Goal: Information Seeking & Learning: Understand process/instructions

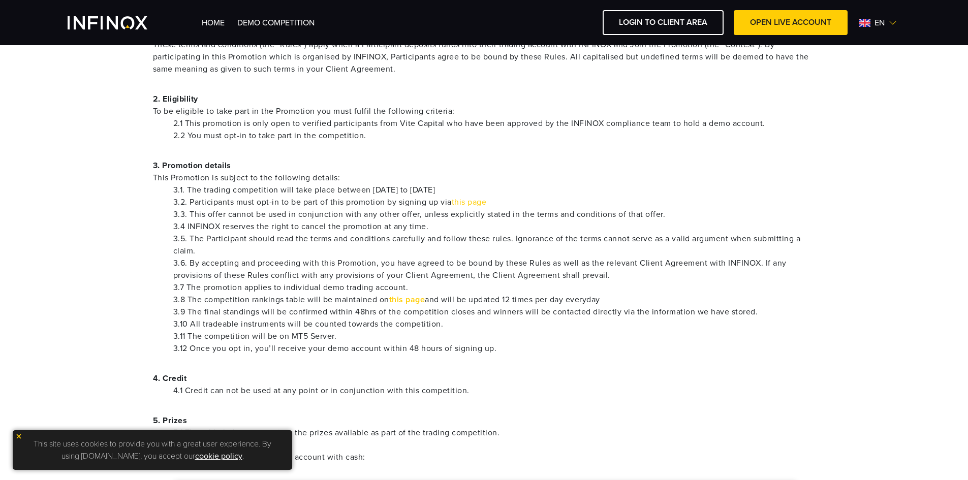
scroll to position [254, 0]
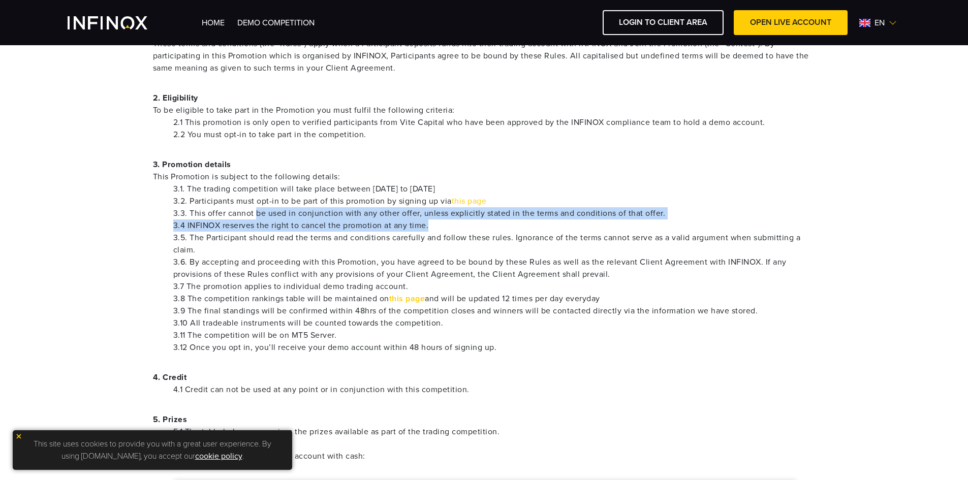
drag, startPoint x: 273, startPoint y: 213, endPoint x: 658, endPoint y: 225, distance: 385.0
click at [658, 225] on ul "3.1. The trading competition will take place between [DATE] to [DATE] 3.2. Part…" at bounding box center [484, 268] width 663 height 171
click at [659, 225] on li "3.4 INFINOX reserves the right to cancel the promotion at any time." at bounding box center [494, 226] width 643 height 12
click at [469, 216] on li "3.3. This offer cannot be used in conjunction with any other offer, unless expl…" at bounding box center [494, 213] width 643 height 12
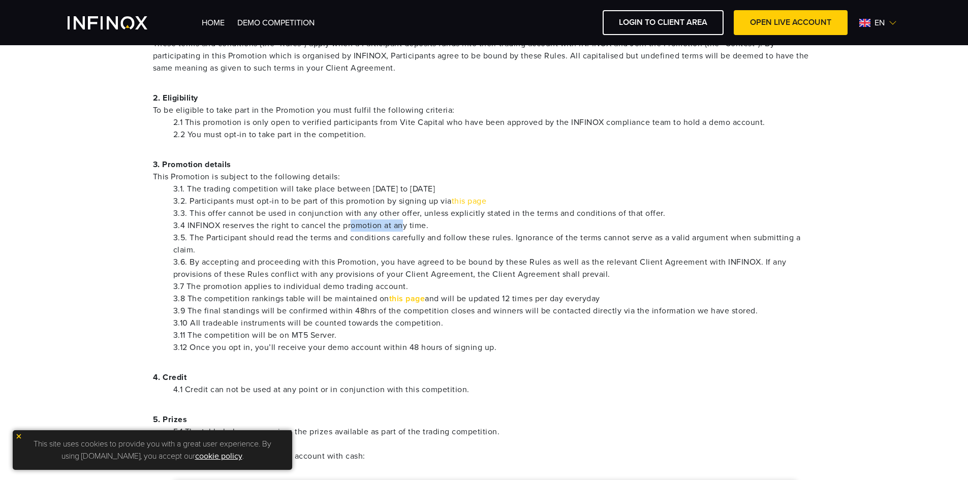
drag, startPoint x: 351, startPoint y: 223, endPoint x: 402, endPoint y: 223, distance: 50.8
click at [402, 223] on li "3.4 INFINOX reserves the right to cancel the promotion at any time." at bounding box center [494, 226] width 643 height 12
click at [403, 223] on li "3.4 INFINOX reserves the right to cancel the promotion at any time." at bounding box center [494, 226] width 643 height 12
click at [402, 222] on li "3.4 INFINOX reserves the right to cancel the promotion at any time." at bounding box center [494, 226] width 643 height 12
drag, startPoint x: 333, startPoint y: 239, endPoint x: 491, endPoint y: 233, distance: 158.2
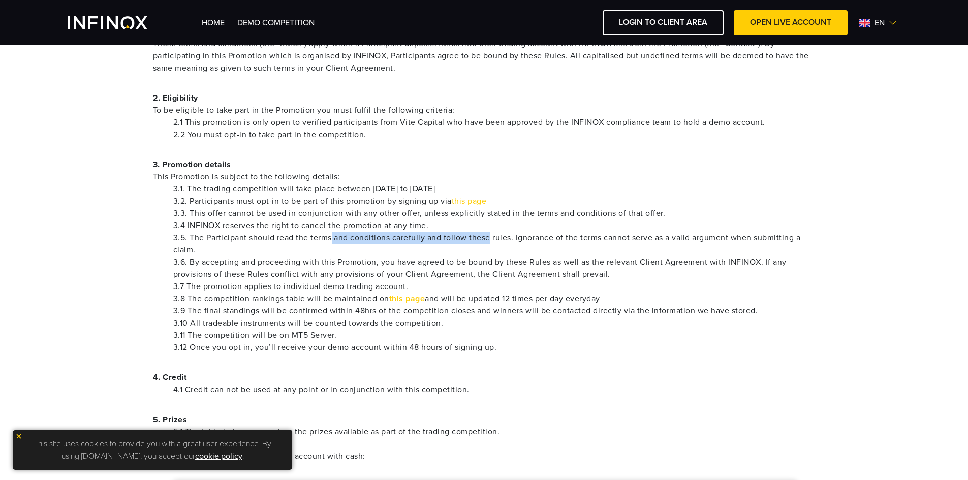
click at [491, 233] on li "3.5. The Participant should read the terms and conditions carefully and follow …" at bounding box center [494, 244] width 643 height 24
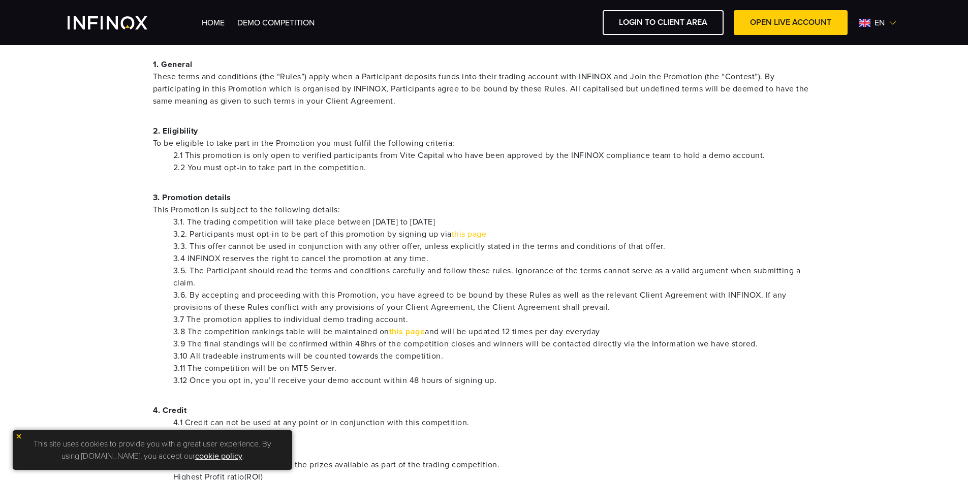
scroll to position [203, 0]
